Goal: Information Seeking & Learning: Compare options

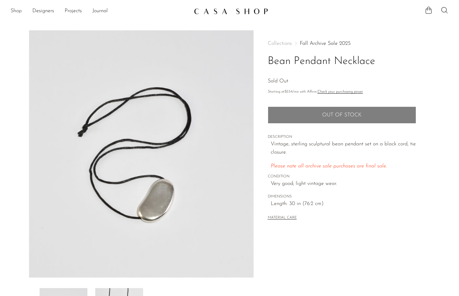
click at [20, 11] on link "Shop" at bounding box center [16, 11] width 11 height 9
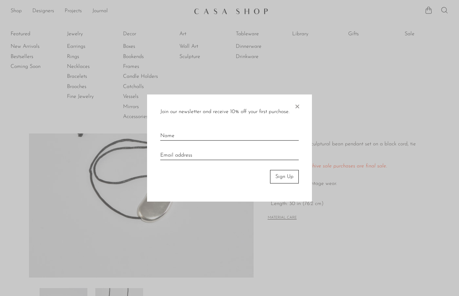
click at [297, 107] on span "×" at bounding box center [297, 105] width 7 height 21
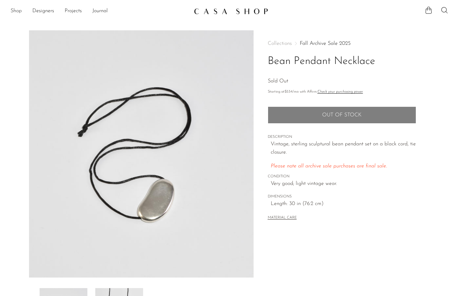
click at [17, 13] on link "Shop" at bounding box center [16, 11] width 11 height 9
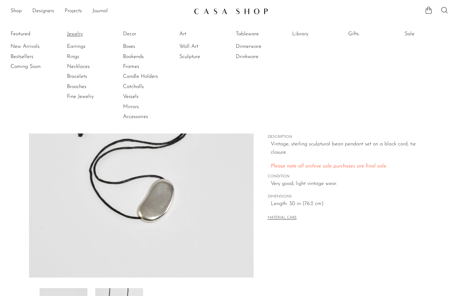
click at [79, 34] on link "Jewelry" at bounding box center [91, 33] width 49 height 7
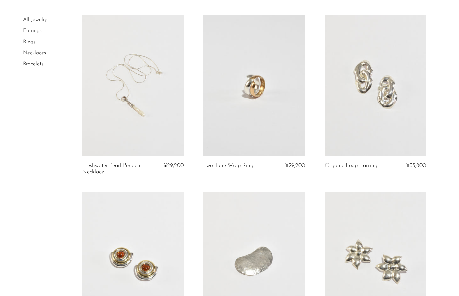
scroll to position [46, 0]
click at [125, 54] on link at bounding box center [133, 86] width 102 height 142
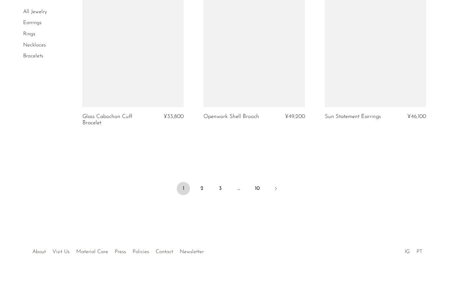
scroll to position [2000, 0]
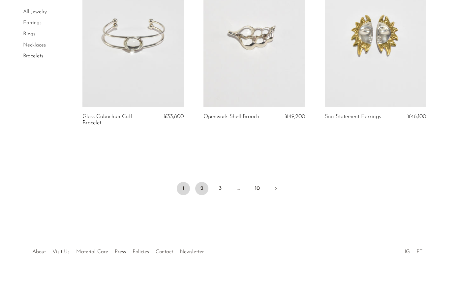
click at [202, 190] on link "2" at bounding box center [201, 188] width 13 height 13
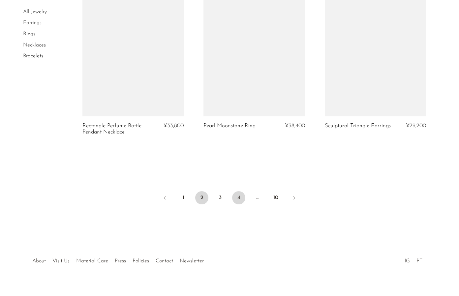
scroll to position [2006, 0]
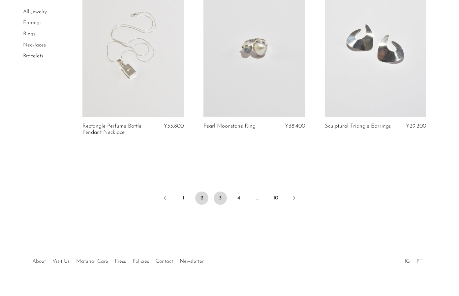
click at [220, 192] on link "3" at bounding box center [220, 198] width 13 height 13
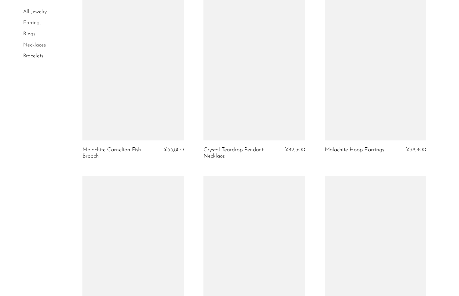
scroll to position [751, 0]
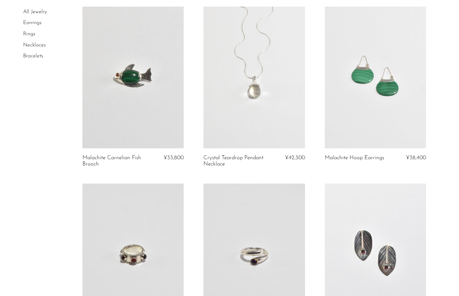
click at [391, 85] on link at bounding box center [376, 78] width 102 height 142
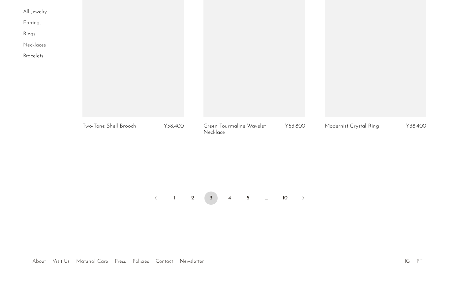
scroll to position [2018, 0]
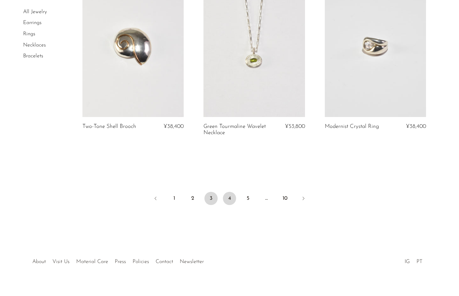
click at [232, 192] on link "4" at bounding box center [229, 198] width 13 height 13
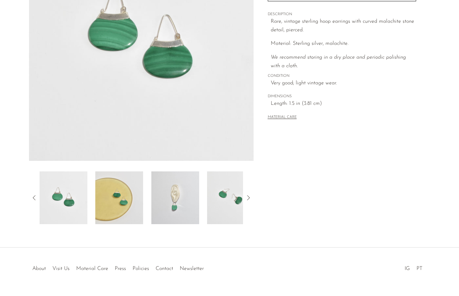
scroll to position [131, 0]
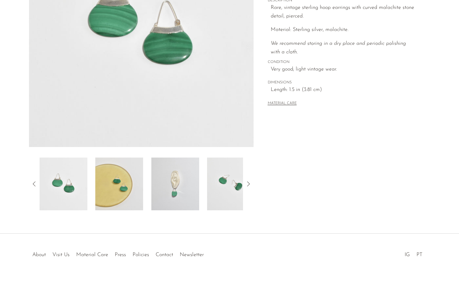
click at [184, 196] on img at bounding box center [175, 184] width 48 height 53
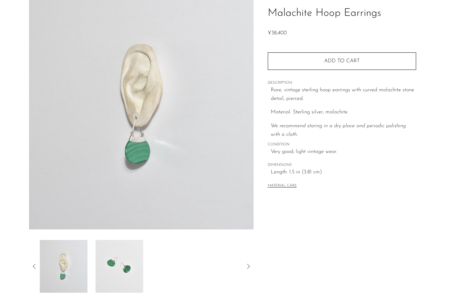
scroll to position [35, 0]
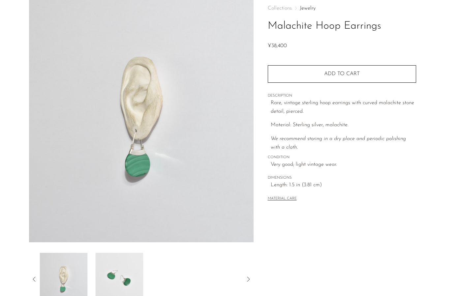
click at [134, 275] on img at bounding box center [119, 279] width 48 height 53
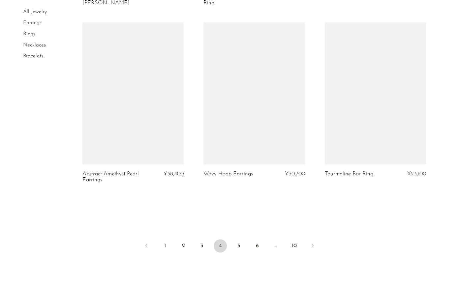
scroll to position [1991, 0]
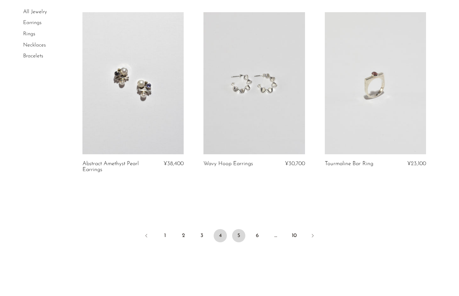
click at [238, 229] on link "5" at bounding box center [238, 235] width 13 height 13
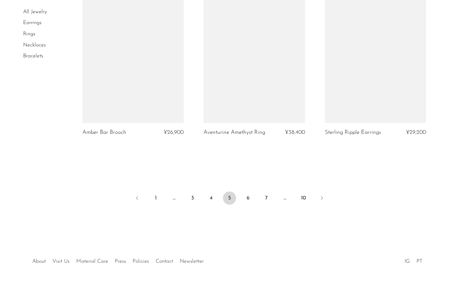
scroll to position [2020, 0]
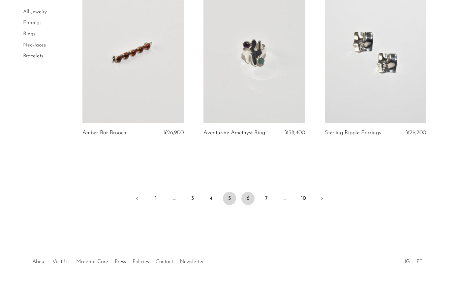
click at [247, 192] on link "6" at bounding box center [248, 198] width 13 height 13
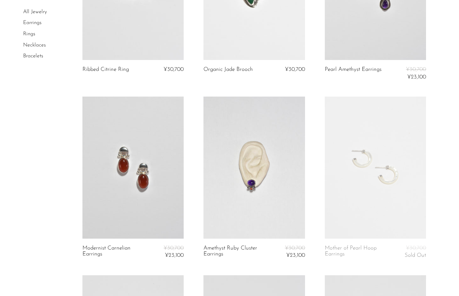
scroll to position [1183, 0]
click at [357, 205] on link at bounding box center [376, 167] width 102 height 142
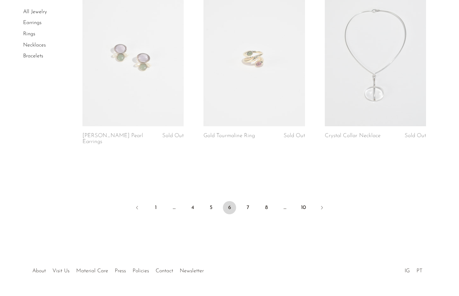
scroll to position [2011, 0]
click at [248, 200] on link "7" at bounding box center [248, 206] width 13 height 13
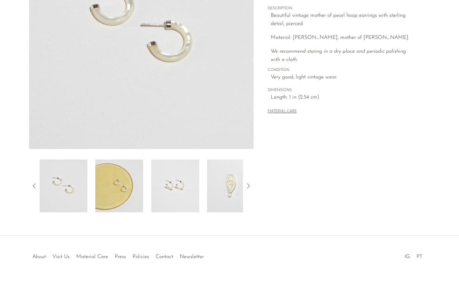
scroll to position [131, 0]
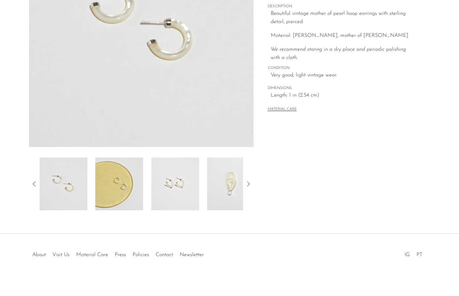
click at [235, 203] on img at bounding box center [231, 184] width 48 height 53
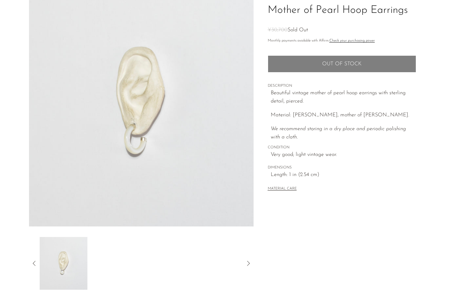
scroll to position [55, 0]
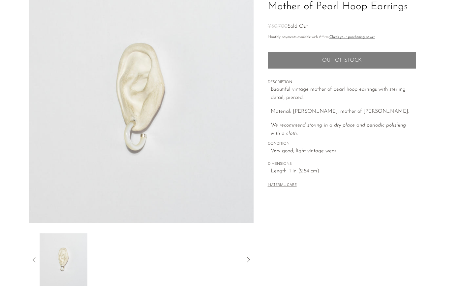
click at [33, 261] on icon at bounding box center [34, 260] width 8 height 8
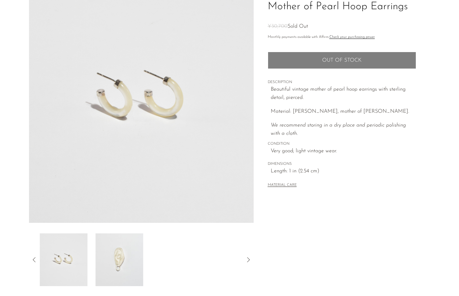
click at [33, 261] on icon at bounding box center [34, 260] width 8 height 8
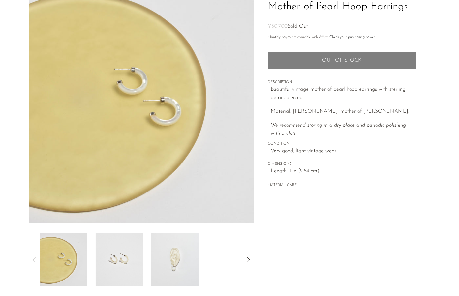
click at [33, 261] on icon at bounding box center [34, 260] width 8 height 8
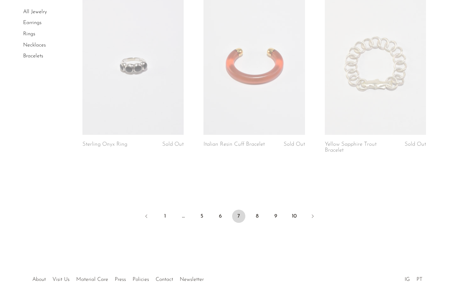
scroll to position [2006, 0]
click at [259, 210] on link "8" at bounding box center [257, 216] width 13 height 13
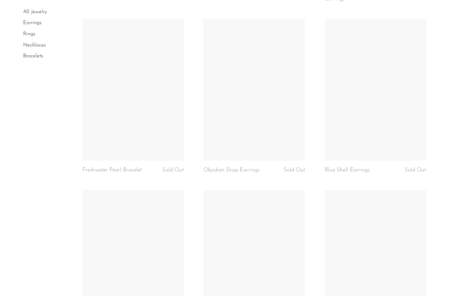
scroll to position [1619, 0]
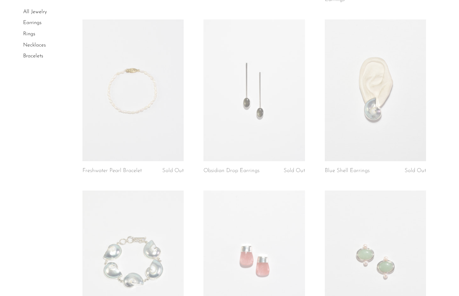
click at [376, 99] on link at bounding box center [376, 90] width 102 height 142
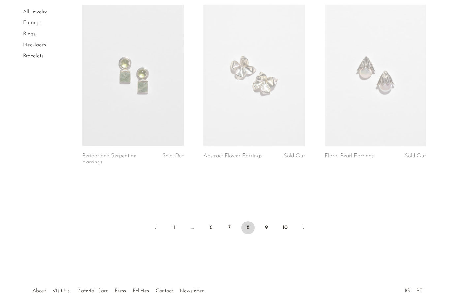
scroll to position [1988, 0]
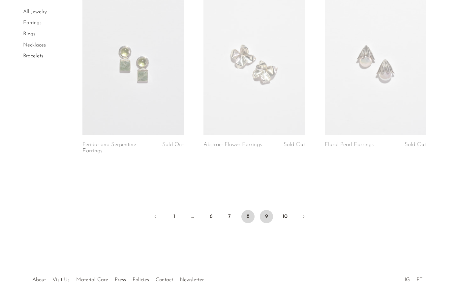
click at [267, 210] on link "9" at bounding box center [266, 216] width 13 height 13
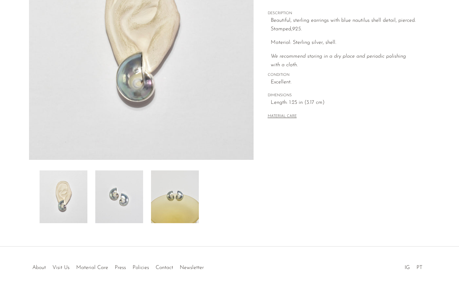
scroll to position [118, 0]
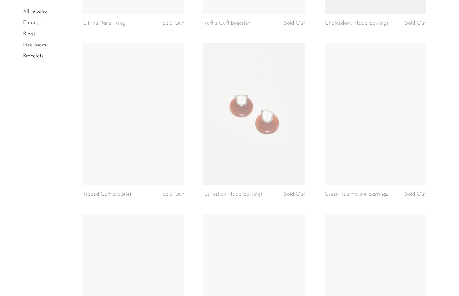
scroll to position [532, 0]
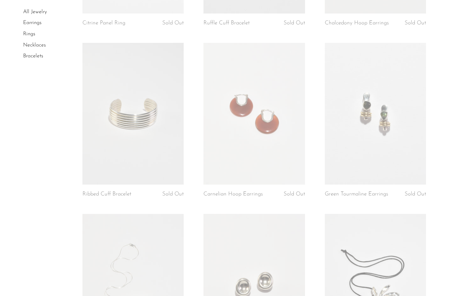
click at [251, 160] on link at bounding box center [255, 114] width 102 height 142
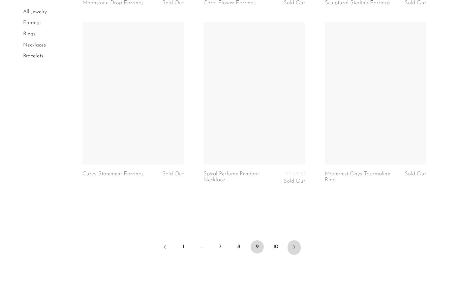
scroll to position [1947, 0]
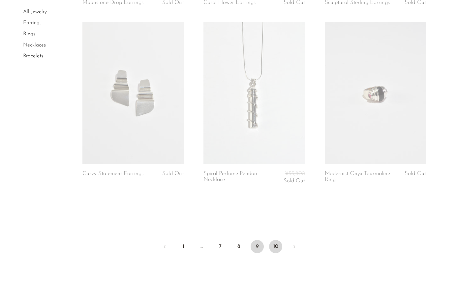
click at [275, 240] on link "10" at bounding box center [275, 246] width 13 height 13
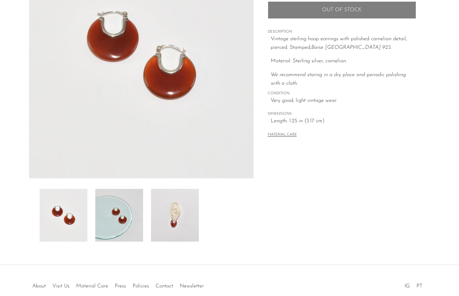
scroll to position [126, 0]
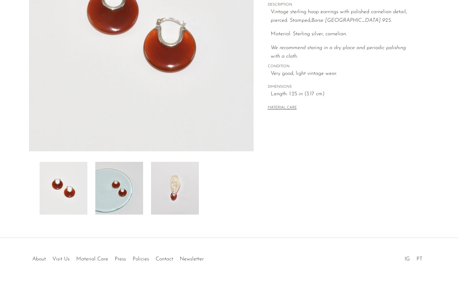
click at [182, 185] on img at bounding box center [175, 188] width 48 height 53
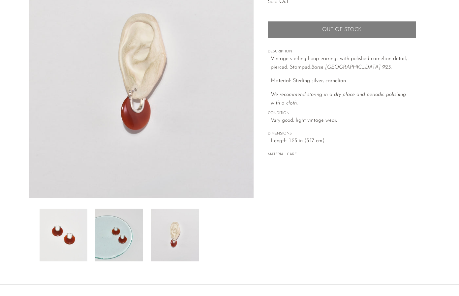
scroll to position [79, 0]
click at [76, 238] on img at bounding box center [64, 235] width 48 height 53
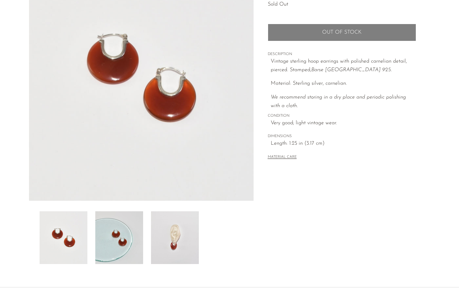
scroll to position [78, 0]
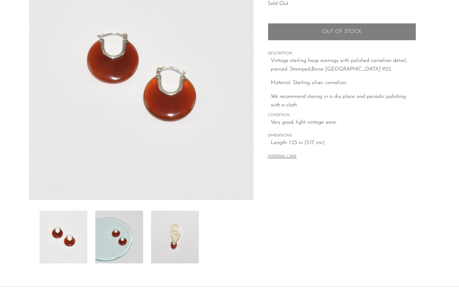
click at [179, 238] on img at bounding box center [175, 237] width 48 height 53
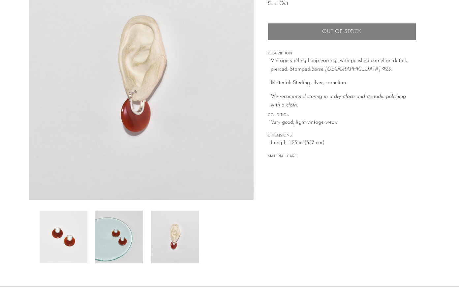
click at [68, 245] on img at bounding box center [64, 237] width 48 height 53
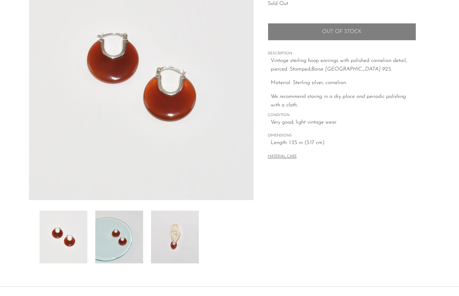
click at [113, 242] on img at bounding box center [119, 237] width 48 height 53
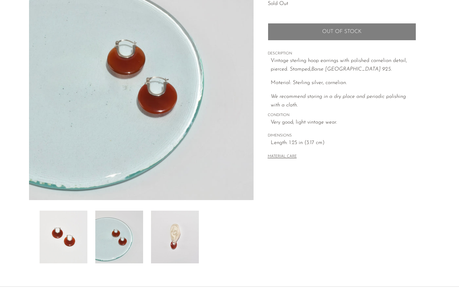
click at [72, 243] on img at bounding box center [64, 237] width 48 height 53
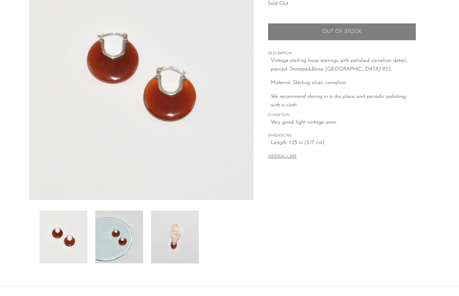
click at [183, 250] on img at bounding box center [175, 237] width 48 height 53
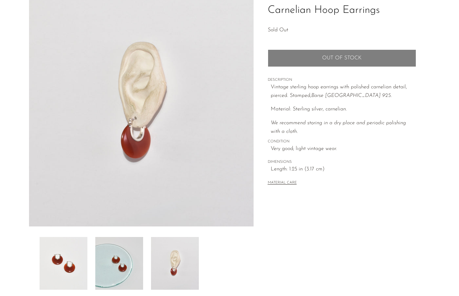
scroll to position [51, 0]
click at [150, 187] on img at bounding box center [141, 103] width 225 height 247
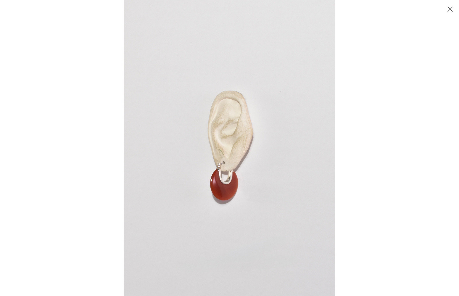
click at [188, 196] on img at bounding box center [230, 148] width 212 height 296
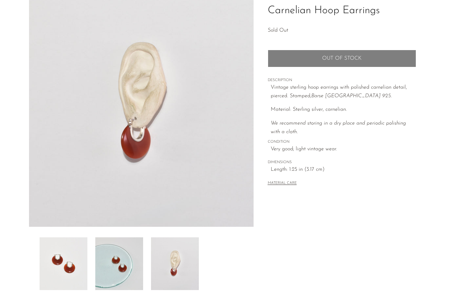
scroll to position [52, 0]
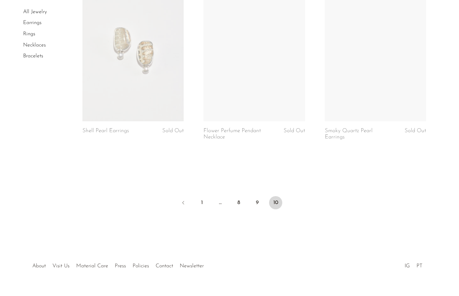
scroll to position [1136, 0]
